Goal: Find specific page/section: Find specific page/section

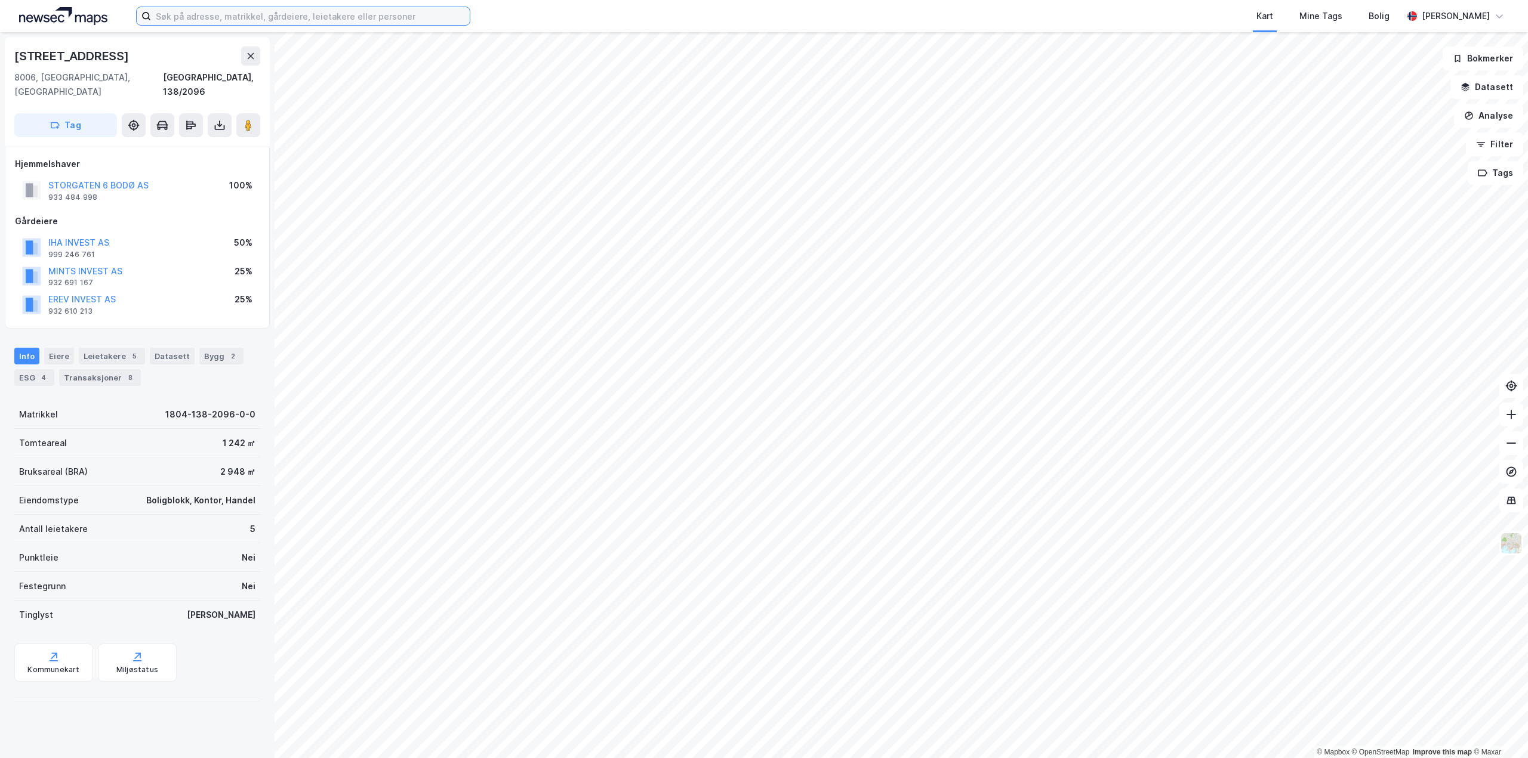
click at [203, 20] on input at bounding box center [310, 16] width 319 height 18
type input "sy"
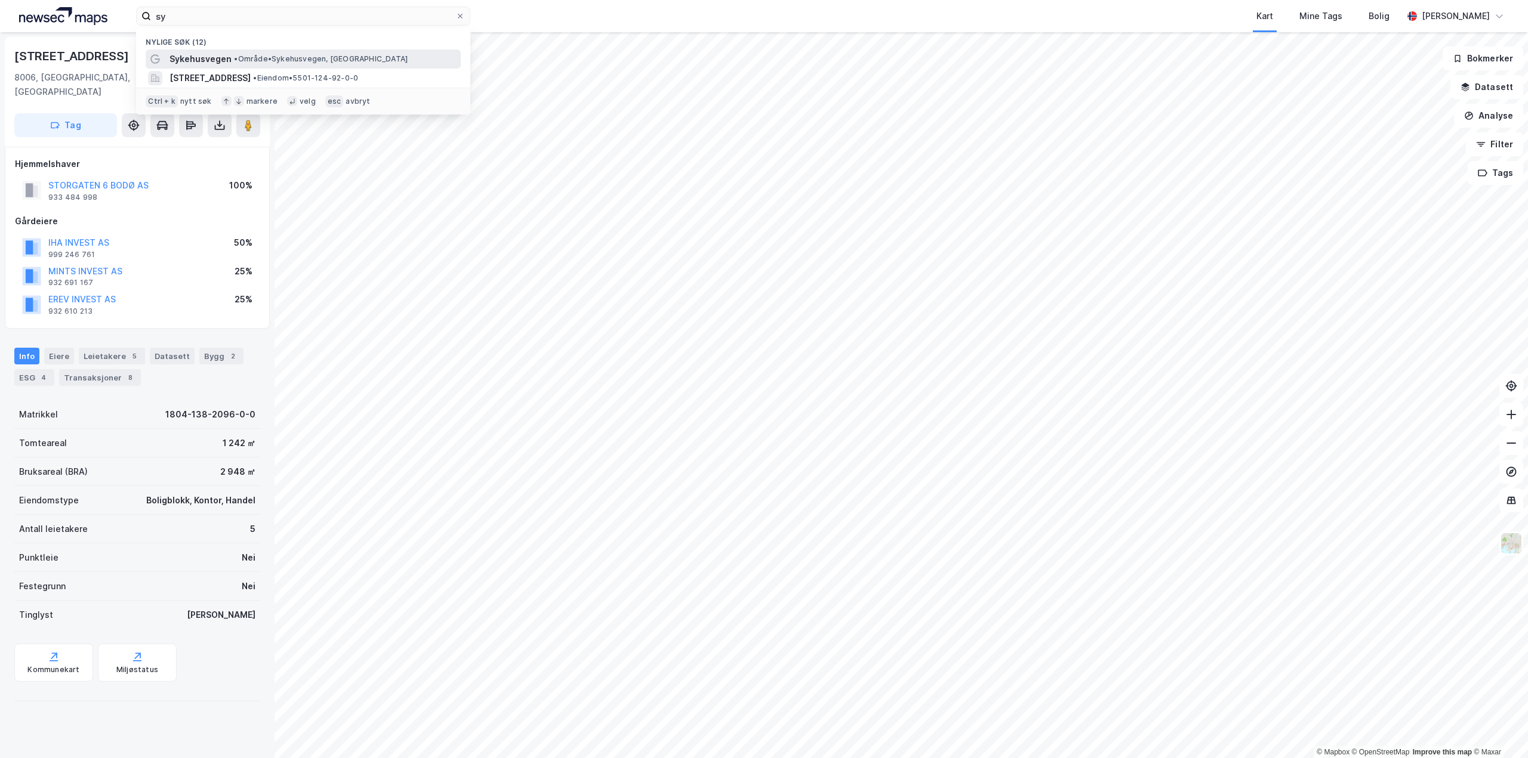
click at [216, 54] on span "Sykehusvegen" at bounding box center [200, 59] width 62 height 14
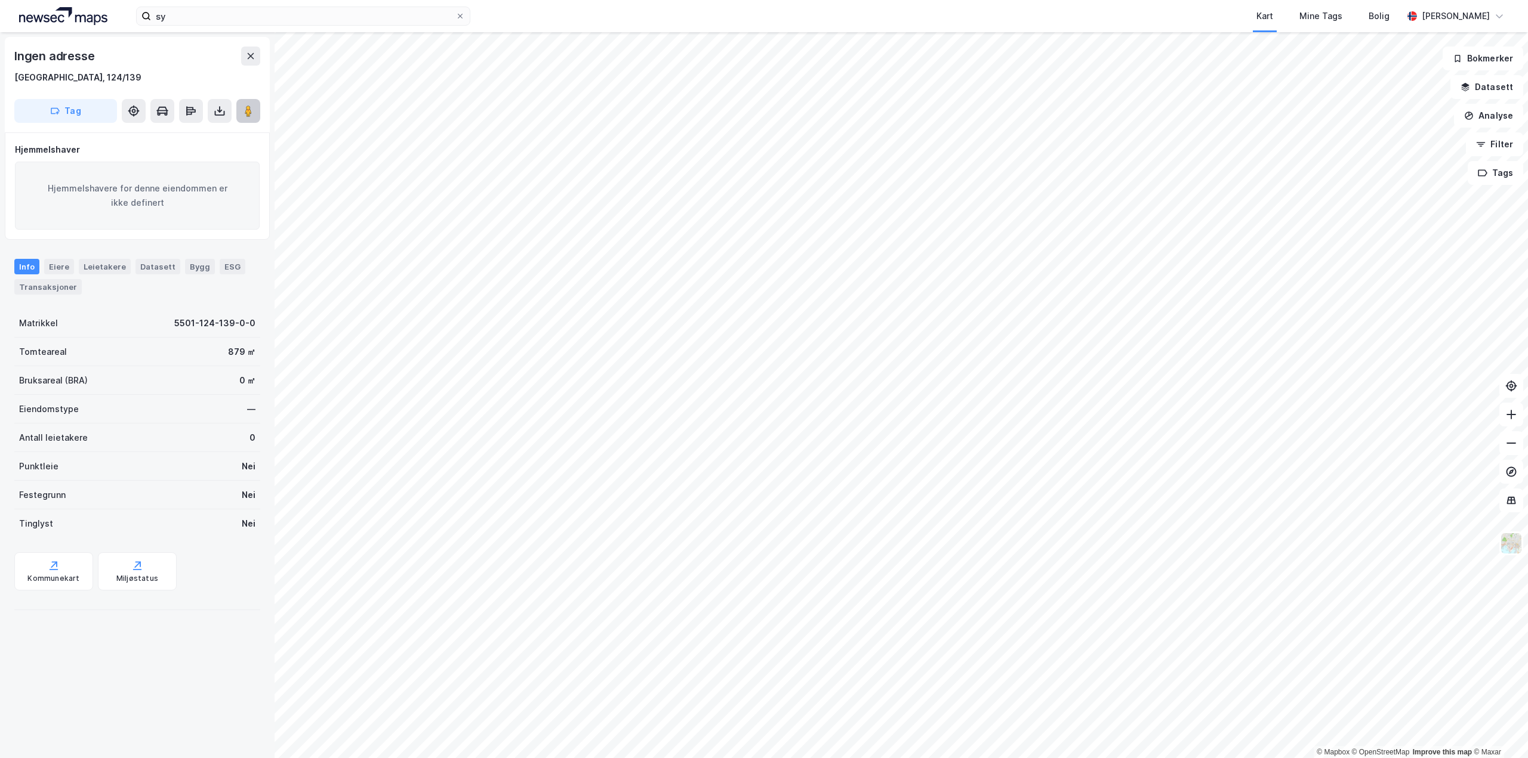
click at [242, 113] on icon at bounding box center [248, 111] width 12 height 12
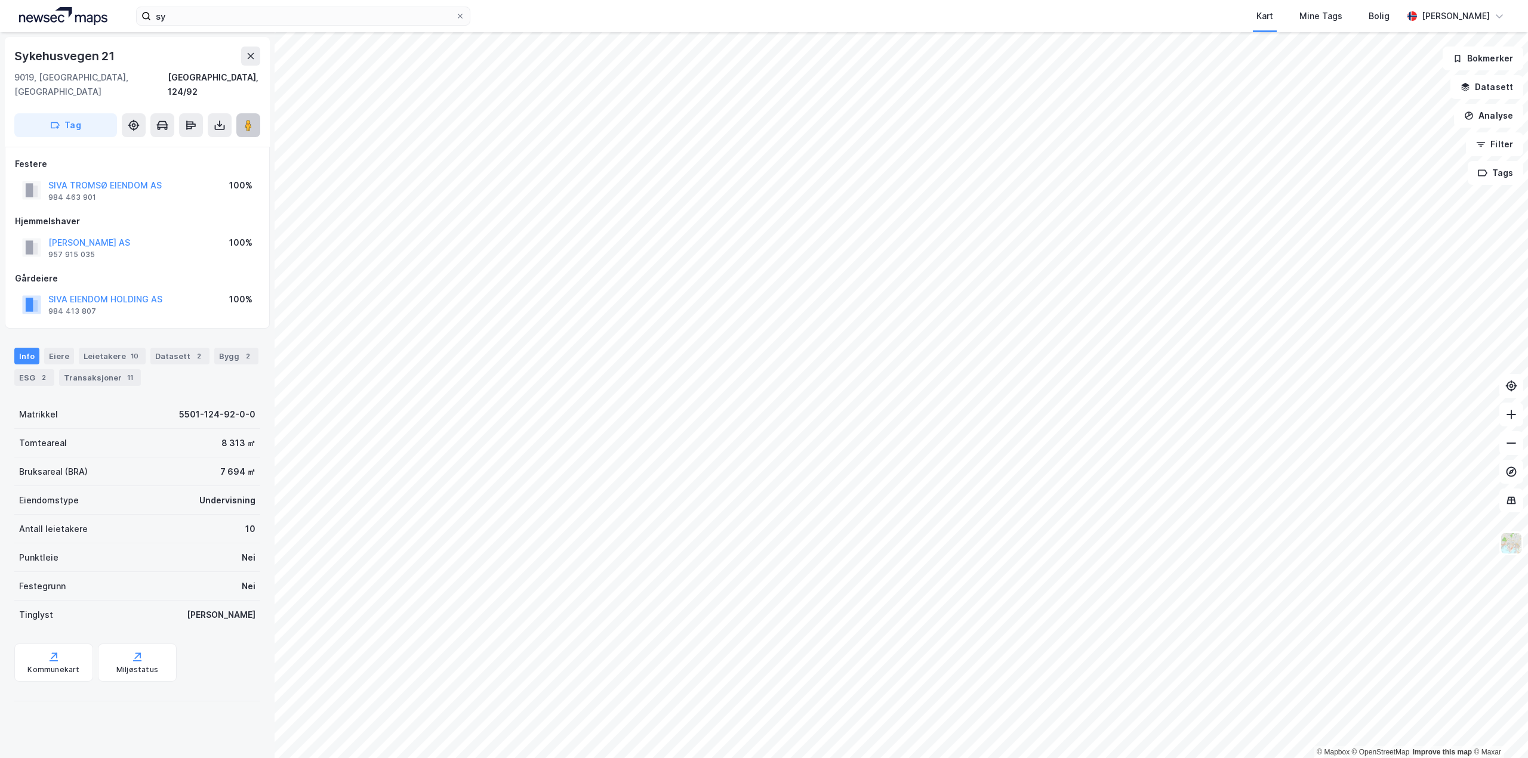
click at [243, 119] on icon at bounding box center [248, 125] width 12 height 12
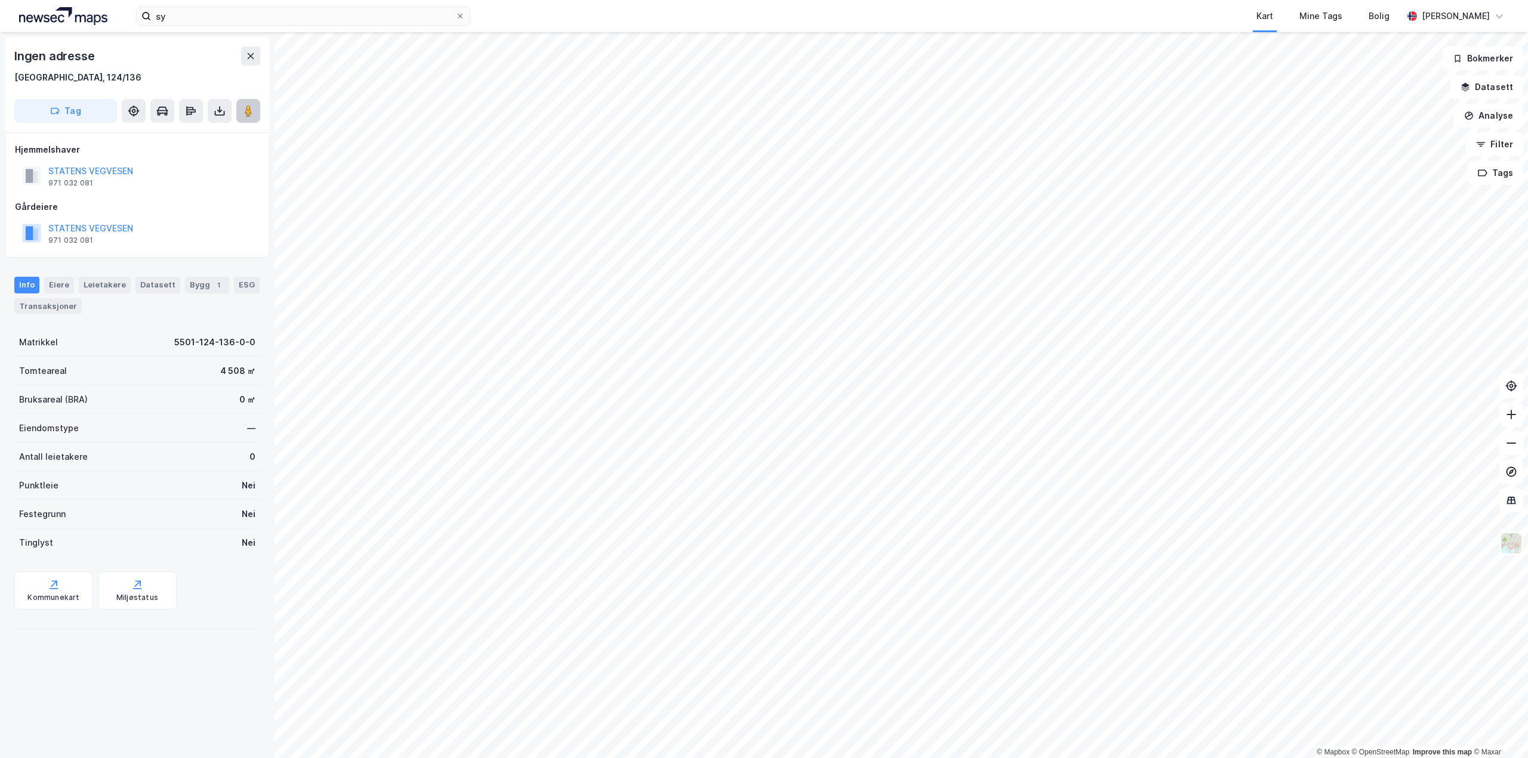
click at [242, 114] on icon at bounding box center [248, 111] width 12 height 12
